Goal: Task Accomplishment & Management: Manage account settings

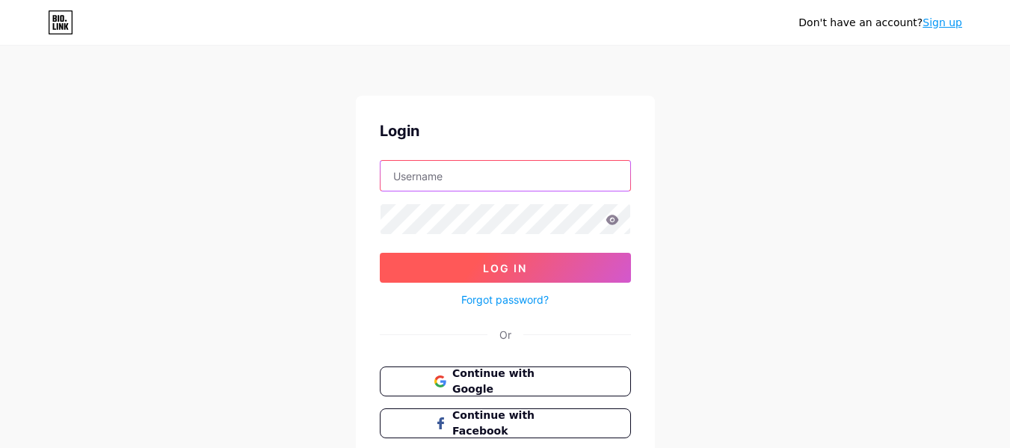
type input "[EMAIL_ADDRESS][DOMAIN_NAME]"
click at [531, 265] on button "Log In" at bounding box center [505, 268] width 251 height 30
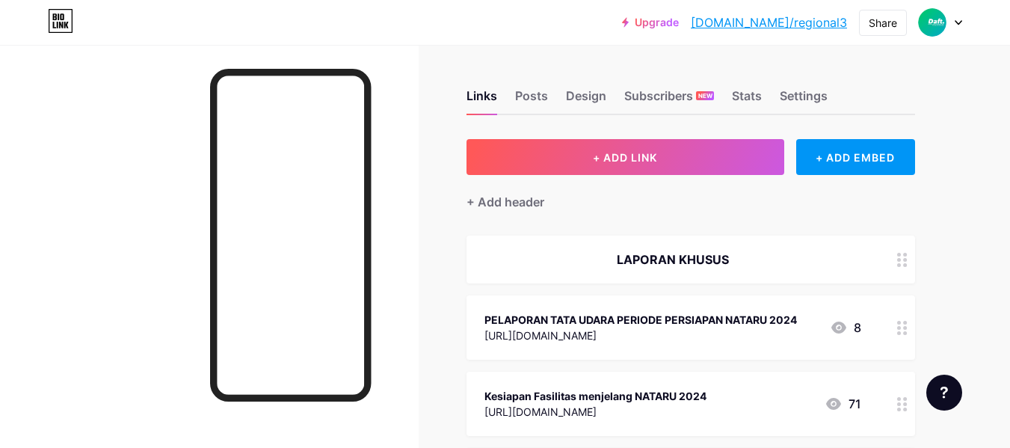
click at [786, 22] on link "[DOMAIN_NAME]/regional3" at bounding box center [769, 22] width 156 height 18
